Goal: Task Accomplishment & Management: Complete application form

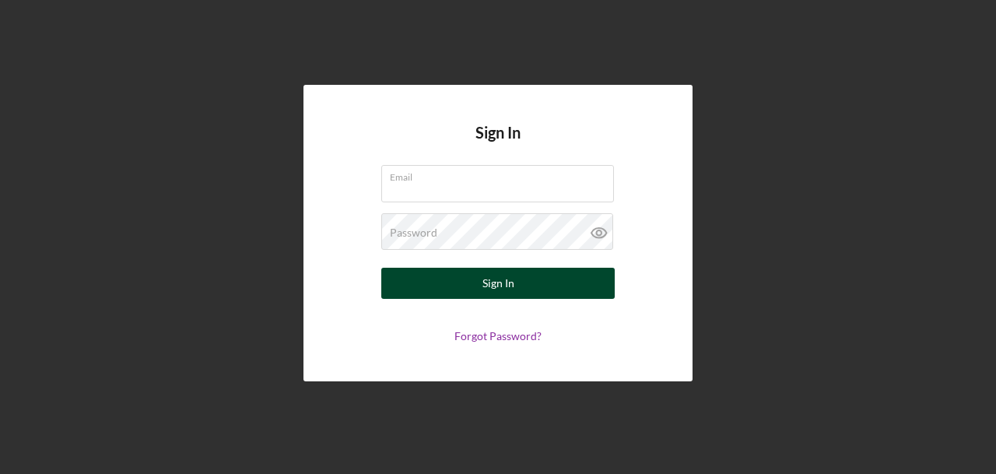
type input "[PERSON_NAME][EMAIL_ADDRESS][DOMAIN_NAME]"
click at [465, 284] on button "Sign In" at bounding box center [497, 283] width 233 height 31
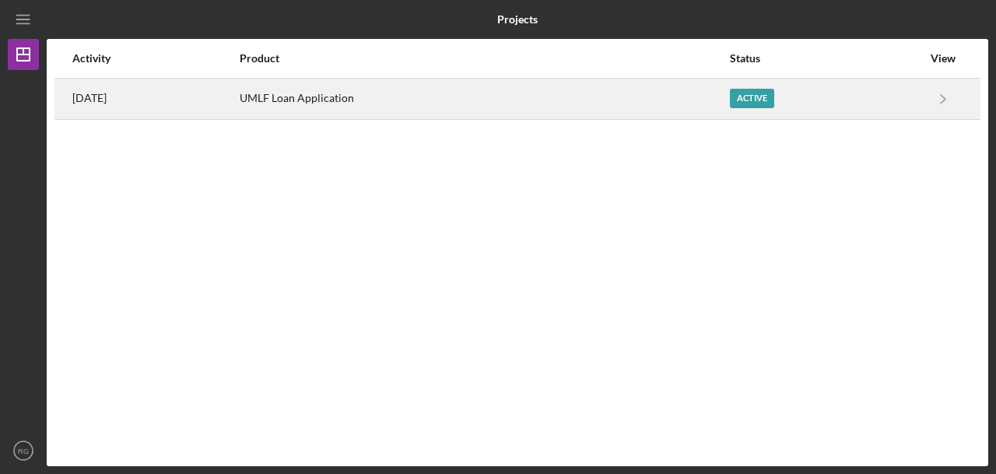
click at [756, 98] on div "Active" at bounding box center [752, 98] width 44 height 19
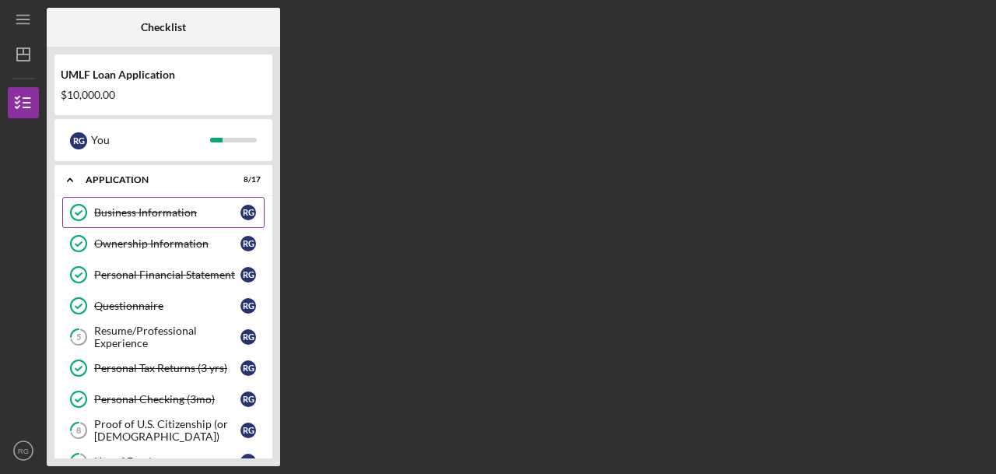
click at [219, 212] on div "Business Information" at bounding box center [167, 212] width 146 height 12
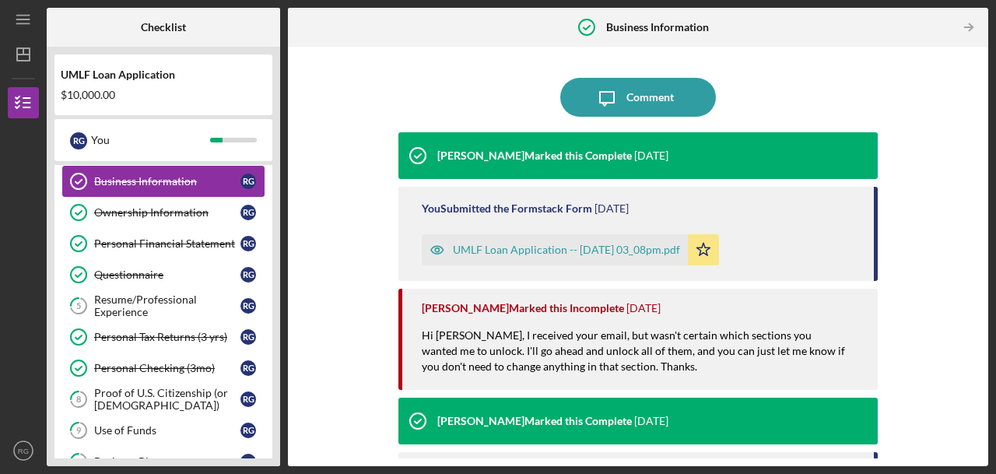
scroll to position [62, 0]
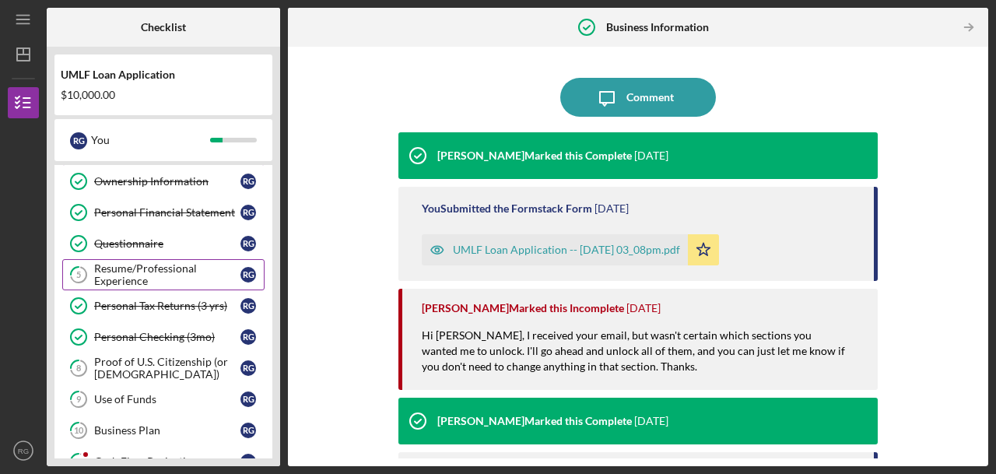
click at [202, 275] on div "Resume/Professional Experience" at bounding box center [167, 274] width 146 height 25
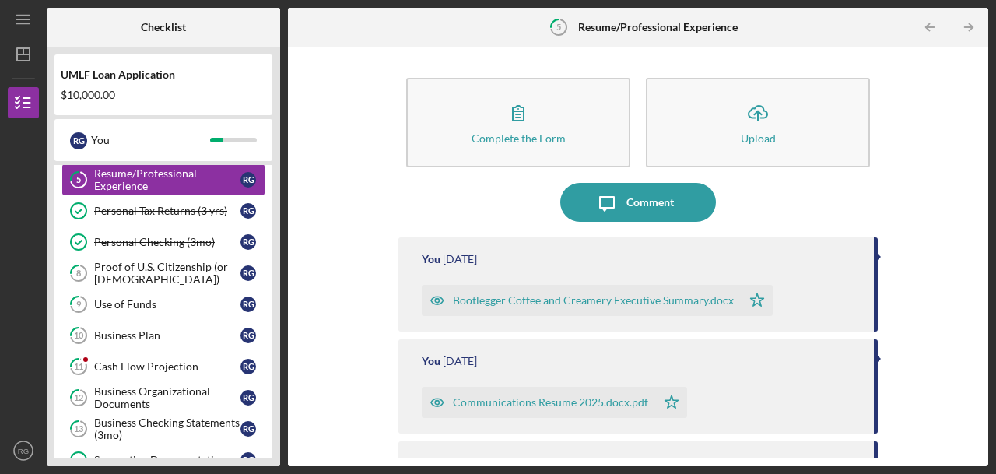
scroll to position [187, 0]
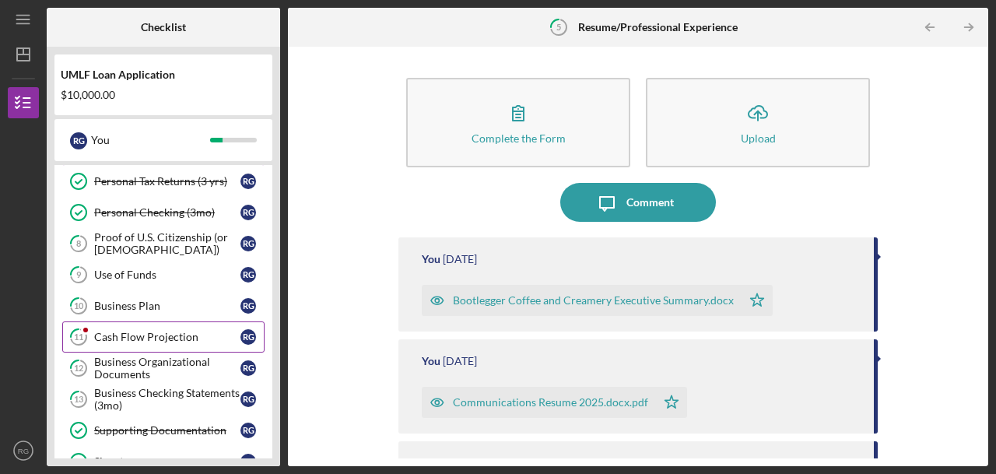
click at [148, 335] on div "Cash Flow Projection" at bounding box center [167, 337] width 146 height 12
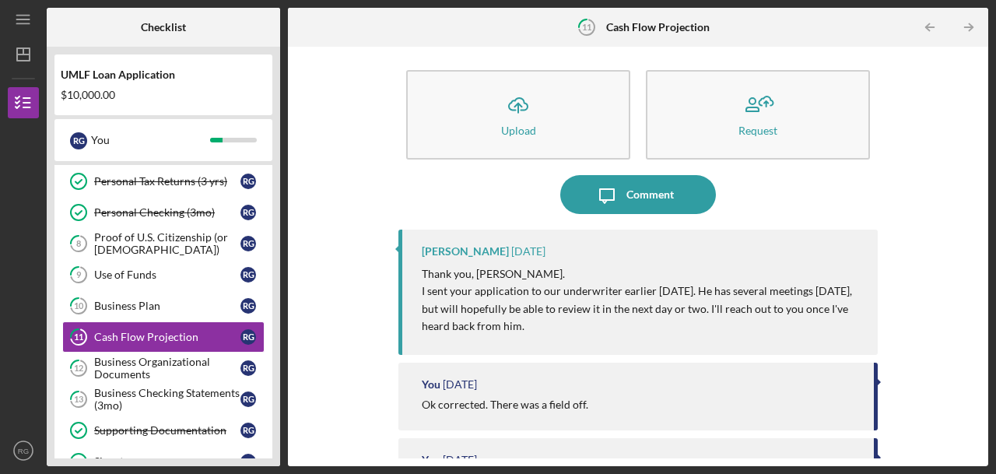
scroll to position [5, 0]
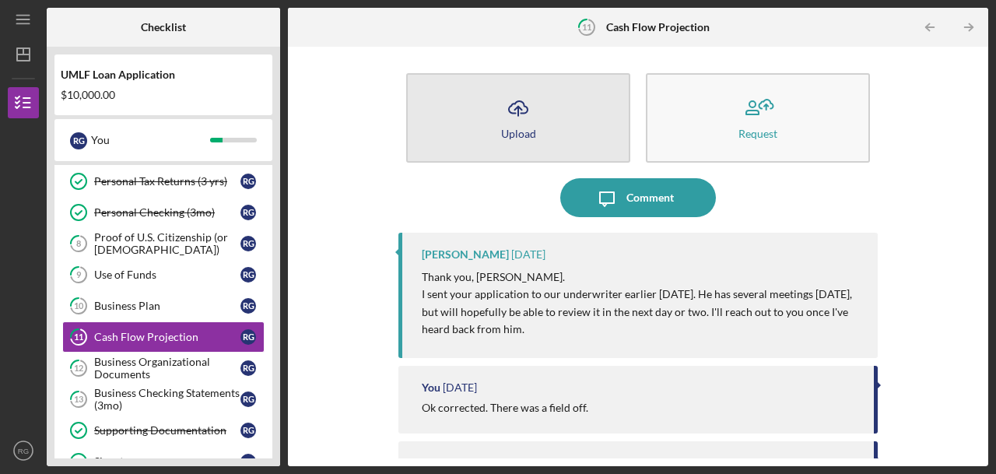
click at [525, 124] on icon "Icon/Upload" at bounding box center [518, 108] width 39 height 39
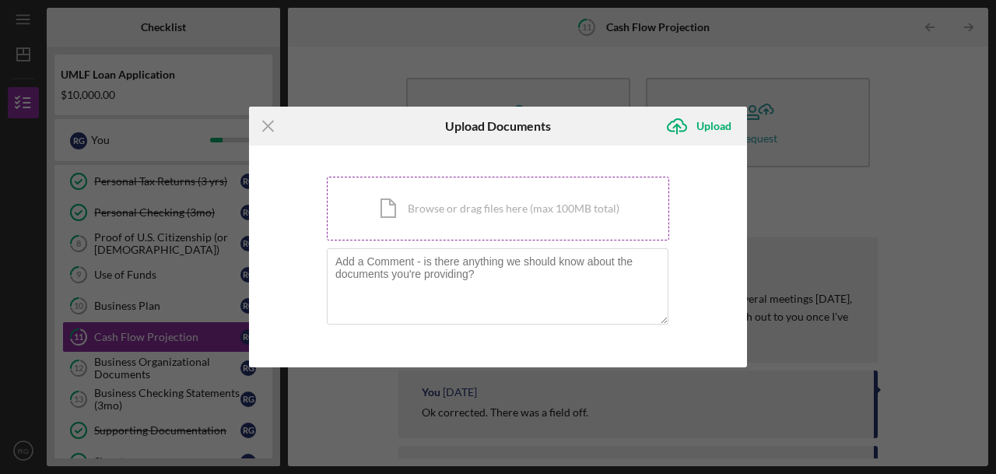
click at [465, 200] on div "Icon/Document Browse or drag files here (max 100MB total) Tap to choose files o…" at bounding box center [498, 209] width 342 height 64
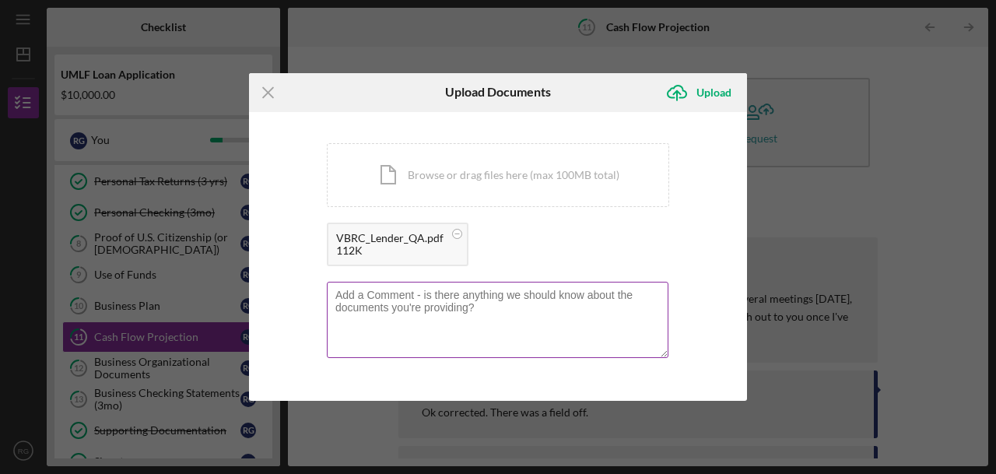
click at [383, 313] on textarea at bounding box center [498, 320] width 342 height 76
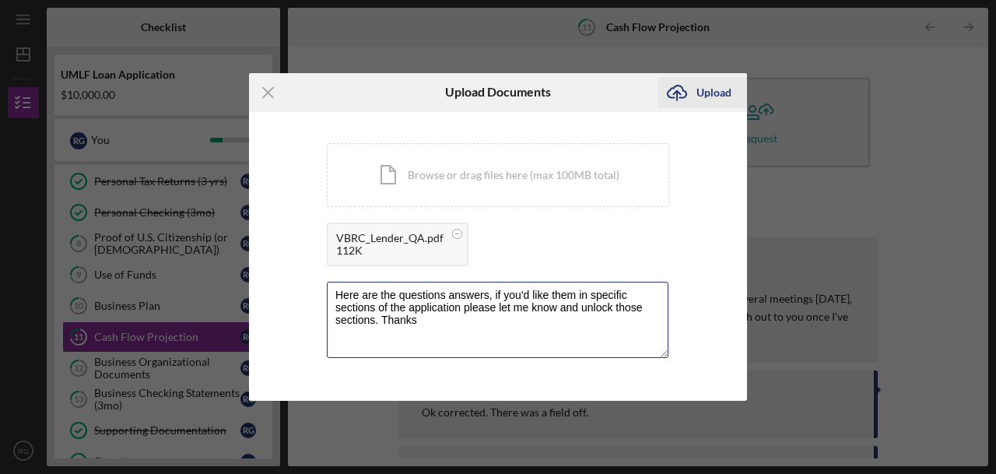
type textarea "Here are the questions answers, if you'd like them in specific sections of the …"
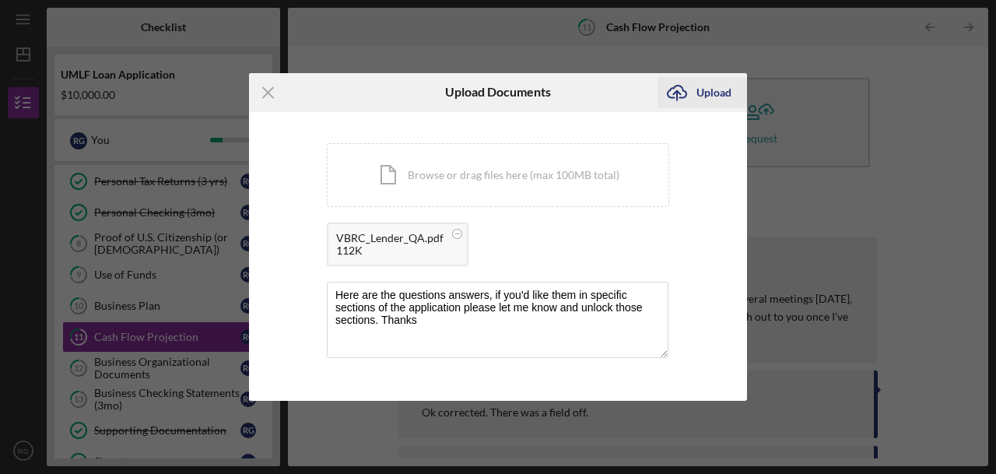
click at [704, 94] on div "Upload" at bounding box center [714, 92] width 35 height 31
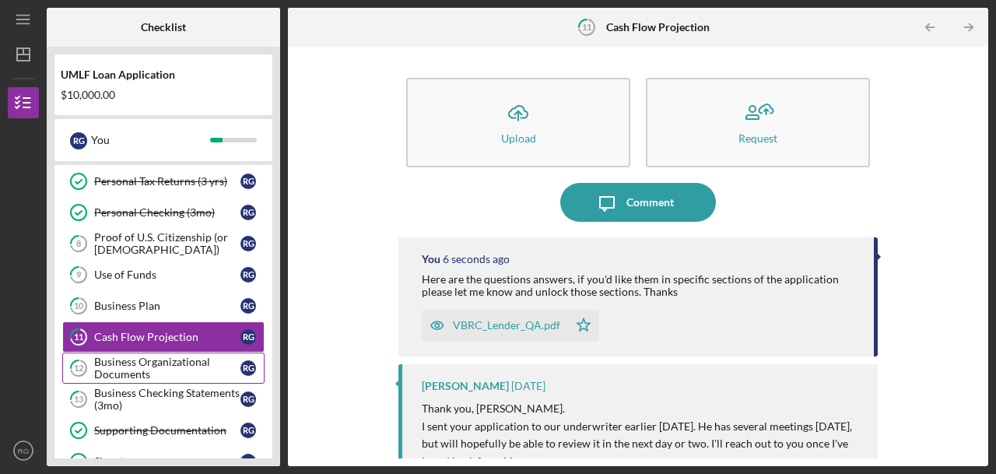
click at [173, 362] on div "Business Organizational Documents" at bounding box center [167, 368] width 146 height 25
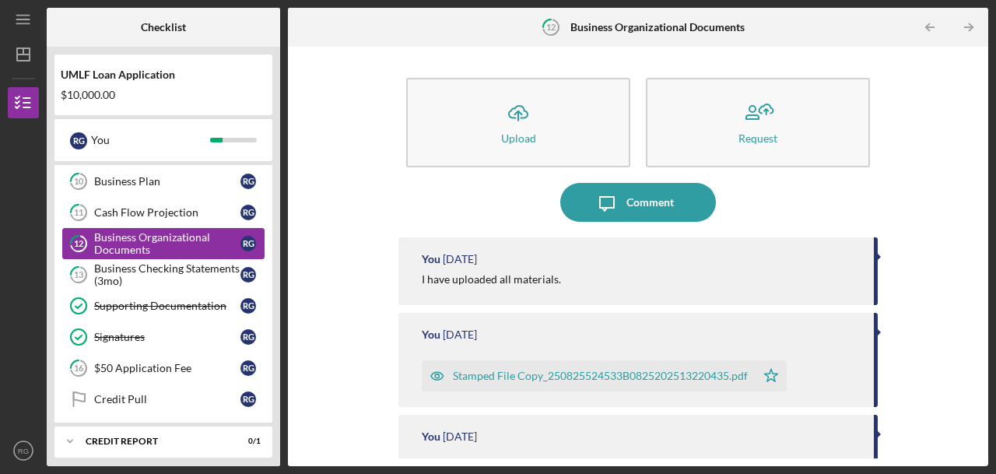
scroll to position [342, 0]
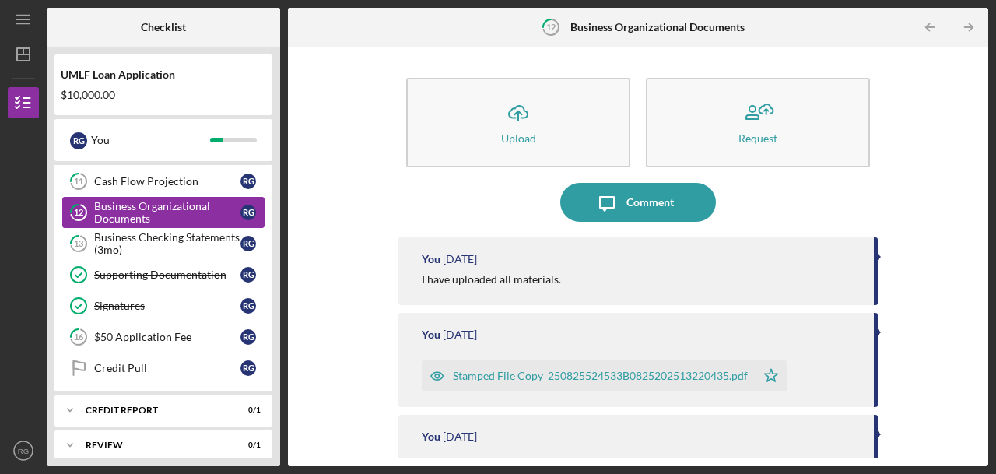
click at [173, 362] on div "Credit Pull" at bounding box center [167, 368] width 146 height 12
